Goal: Task Accomplishment & Management: Manage account settings

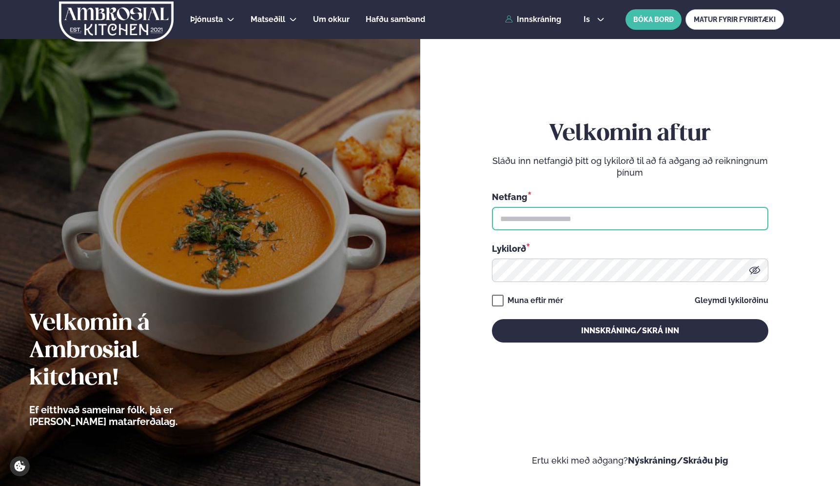
click at [538, 220] on input "text" at bounding box center [630, 218] width 277 height 23
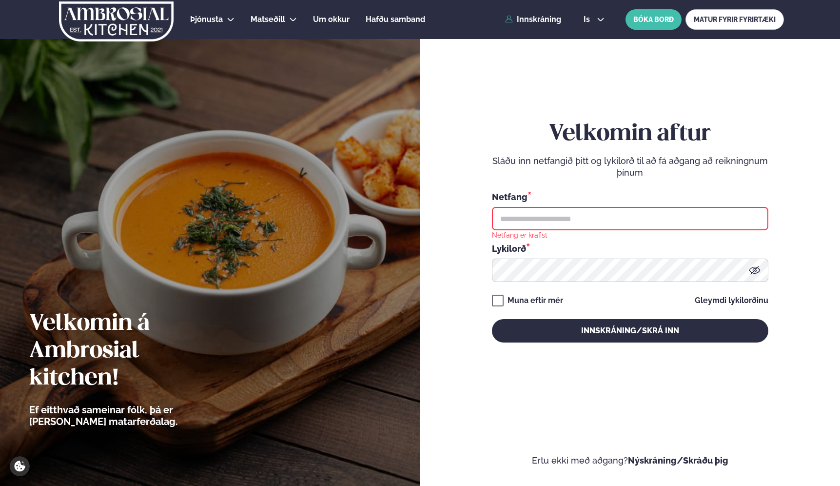
type input "**********"
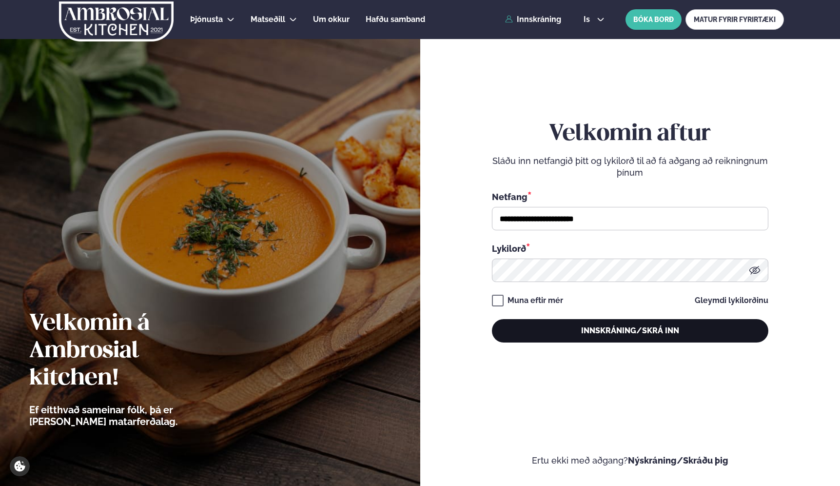
click at [531, 332] on button "Innskráning/Skrá inn" at bounding box center [630, 330] width 277 height 23
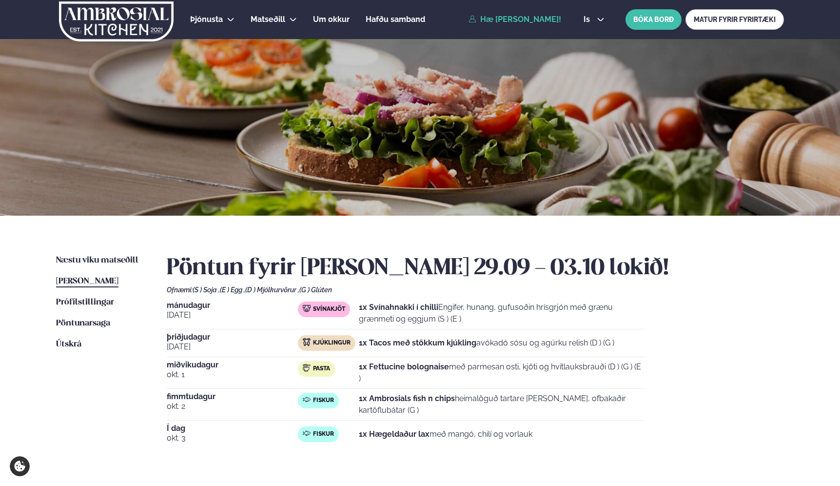
click at [377, 431] on strong "1x Hægeldaður lax" at bounding box center [394, 433] width 71 height 9
